Goal: Obtain resource: Obtain resource

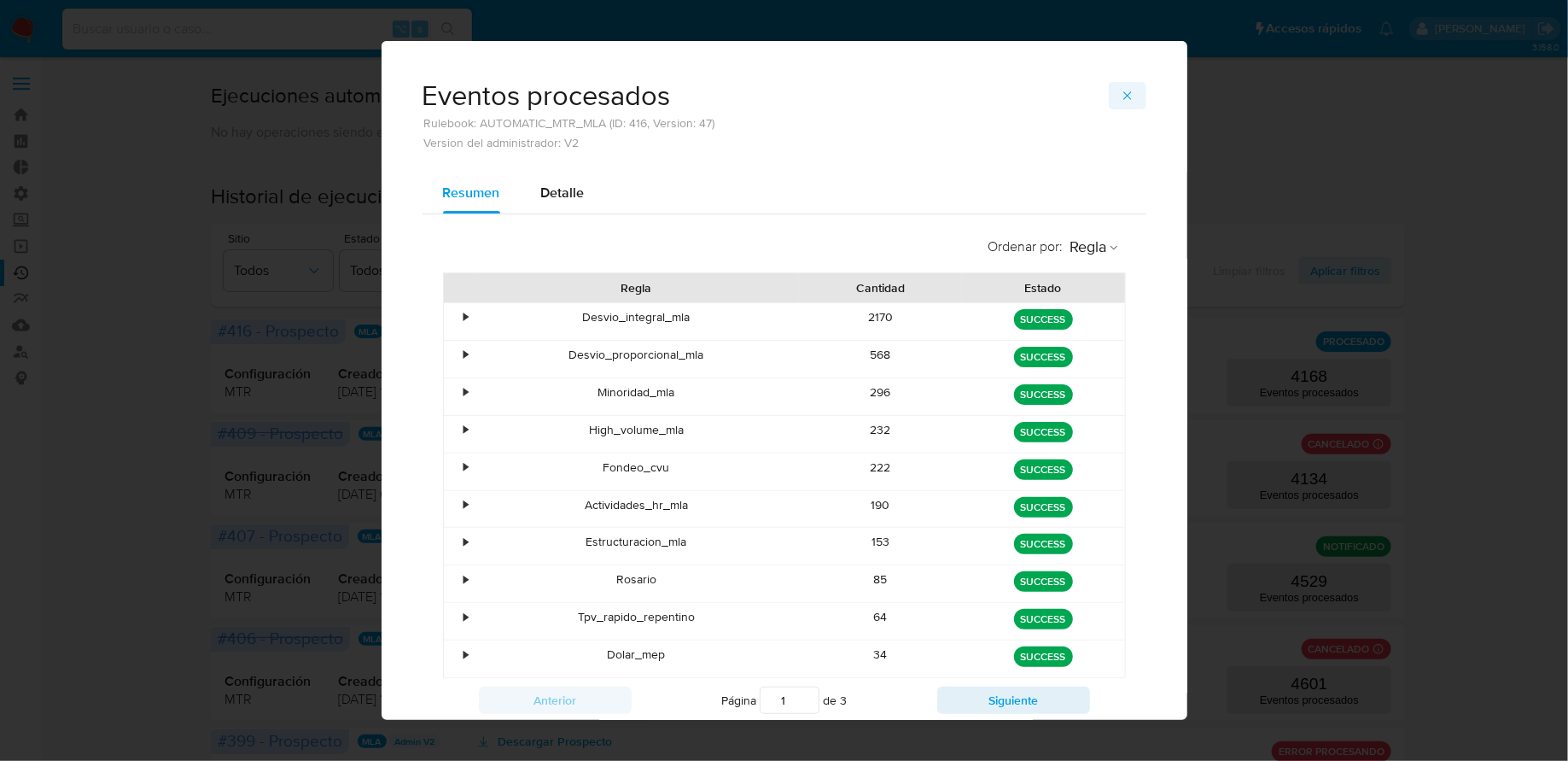
click at [1129, 96] on icon "button" at bounding box center [1128, 96] width 14 height 14
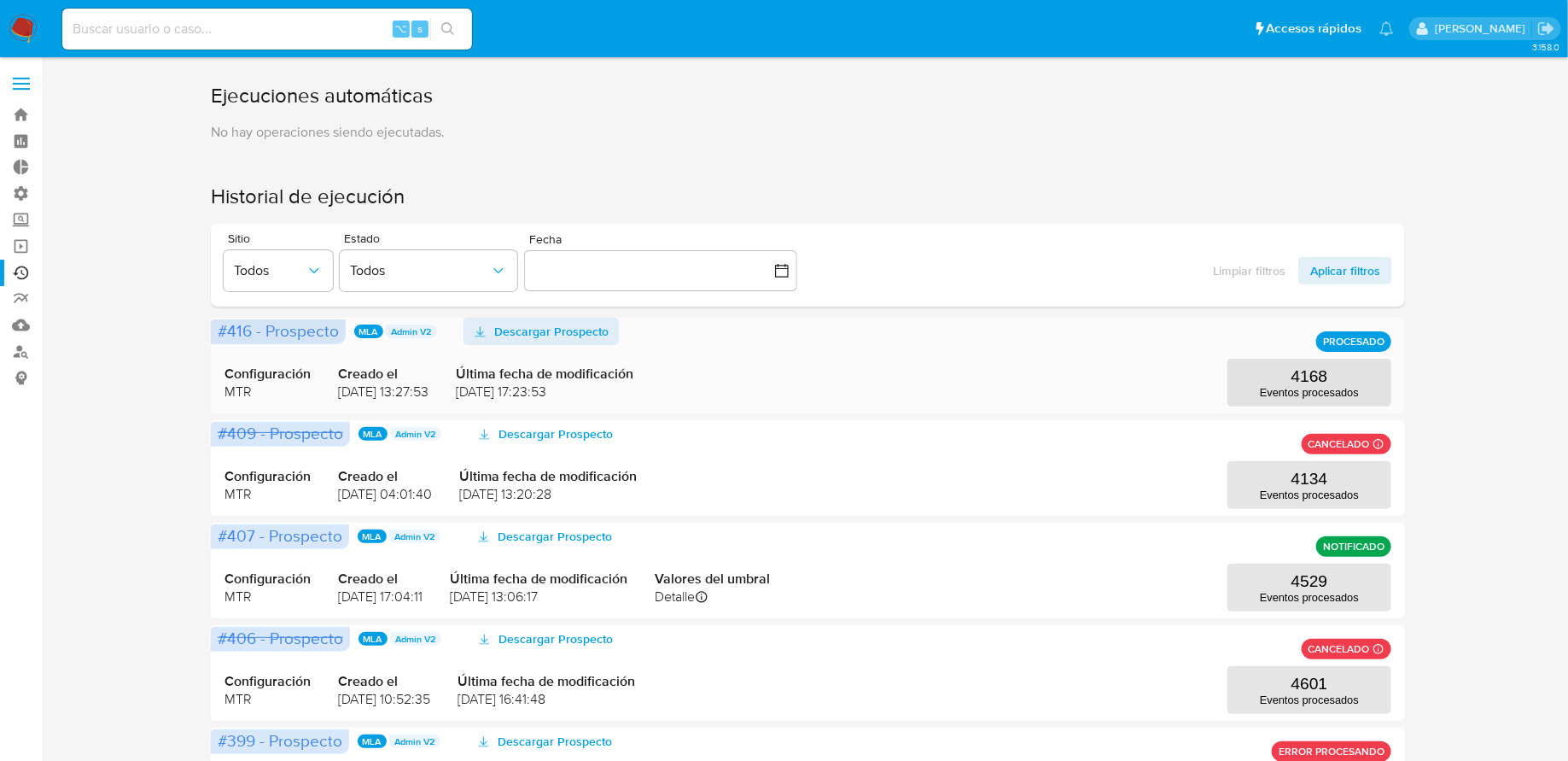
click at [574, 329] on span "Descargar Prospecto" at bounding box center [551, 331] width 115 height 28
click at [1307, 384] on p "4168" at bounding box center [1310, 377] width 37 height 19
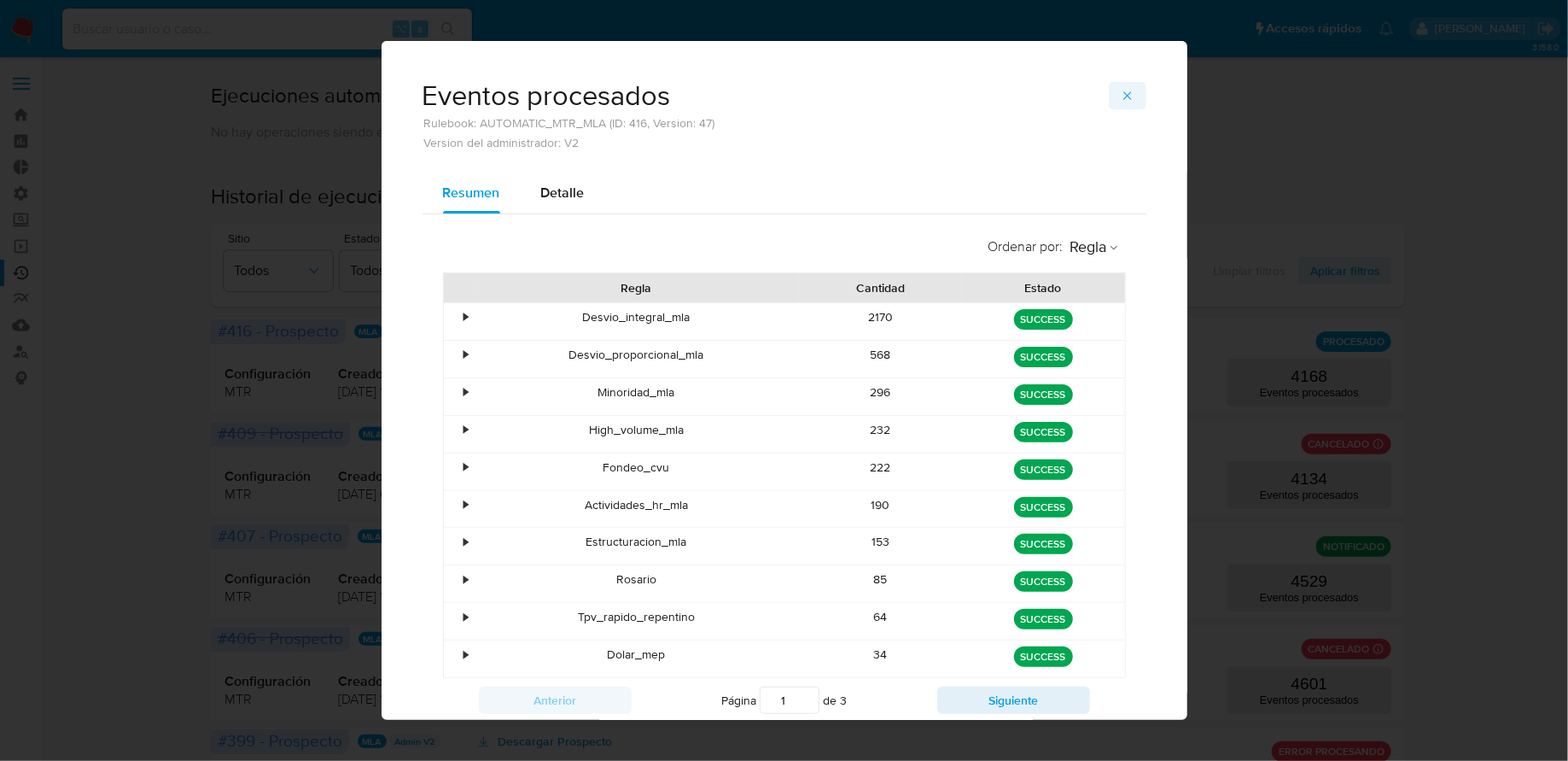
click at [1119, 90] on button "button" at bounding box center [1128, 96] width 38 height 28
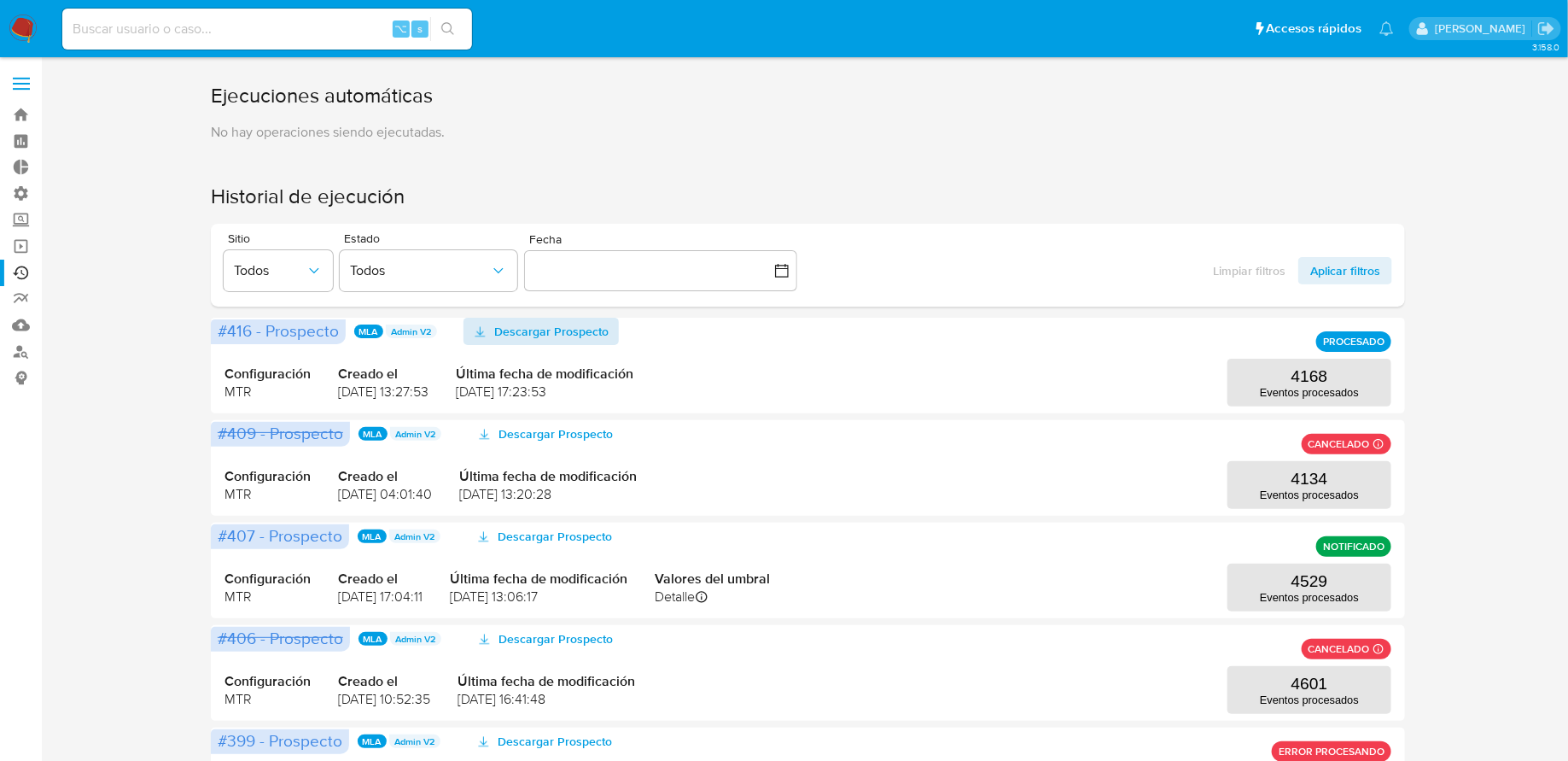
click at [271, 31] on input at bounding box center [266, 29] width 409 height 22
paste input "0lPbMVWqlywJ31cqrQLT7sLH"
type input "0lPbMVWqlywJ31cqrQLT7sLH"
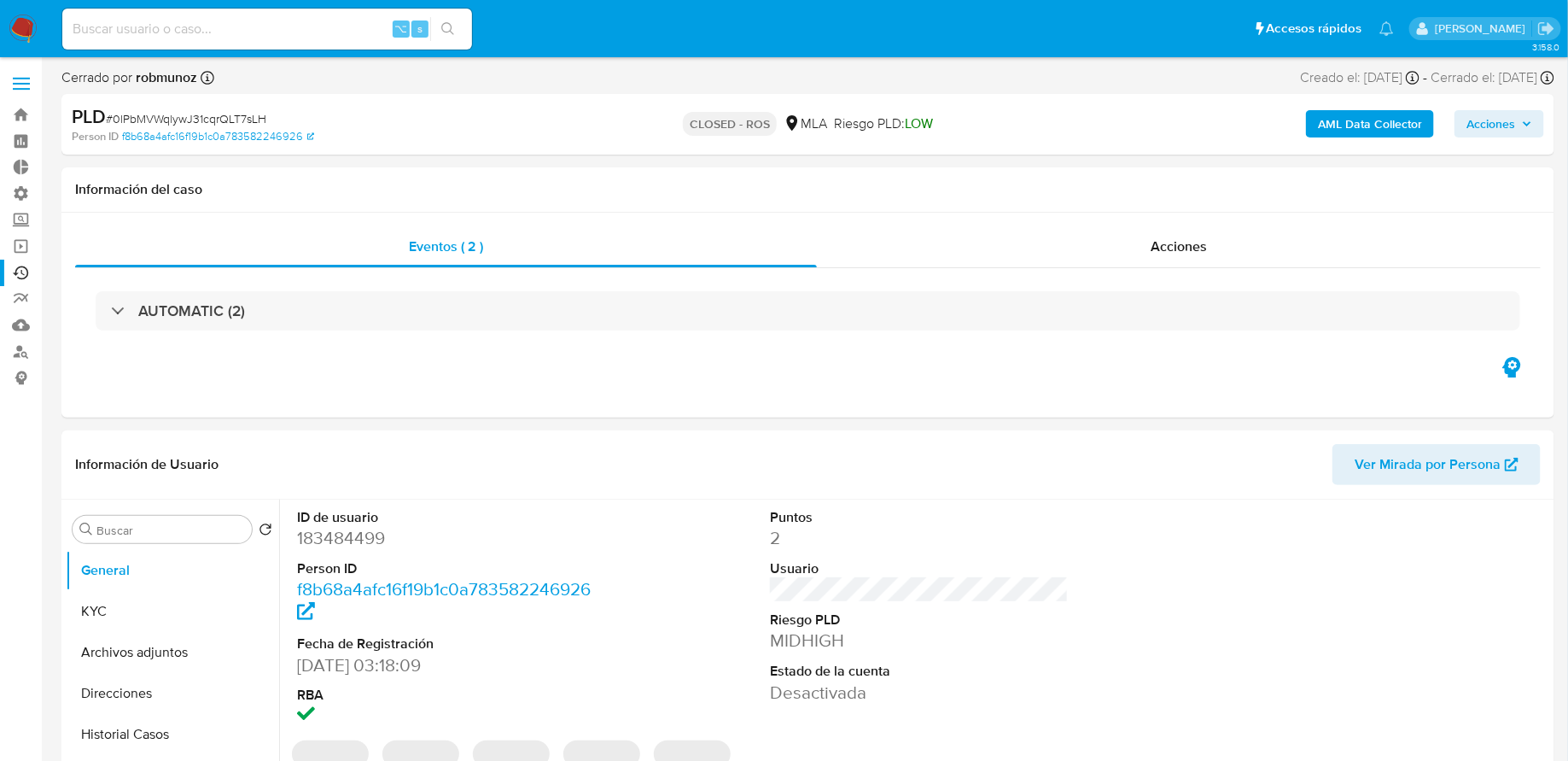
select select "10"
click at [23, 246] on link "Operaciones masivas" at bounding box center [102, 246] width 203 height 27
